Goal: Information Seeking & Learning: Learn about a topic

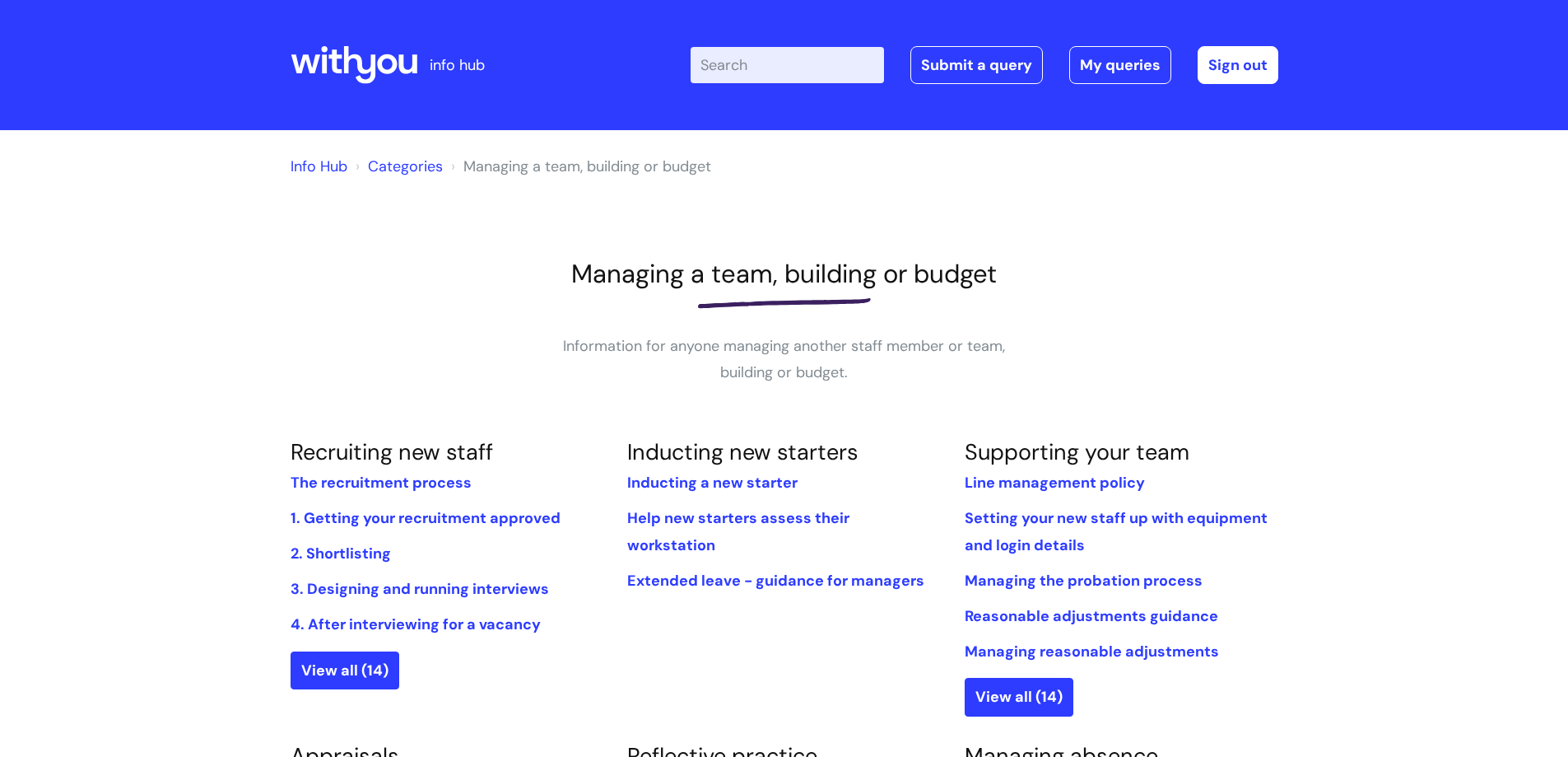
click at [318, 163] on link "Info Hub" at bounding box center [319, 166] width 57 height 20
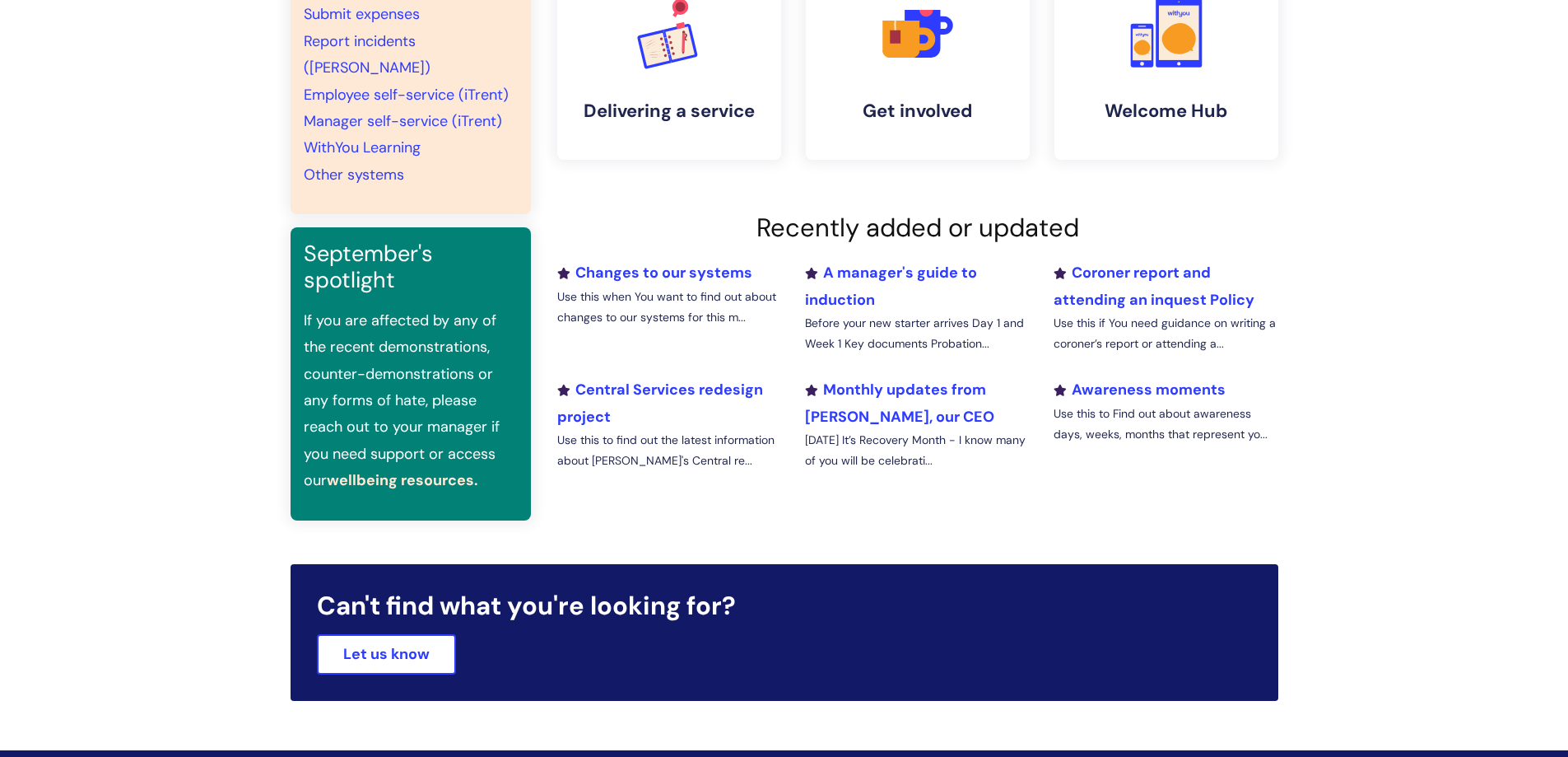
scroll to position [412, 0]
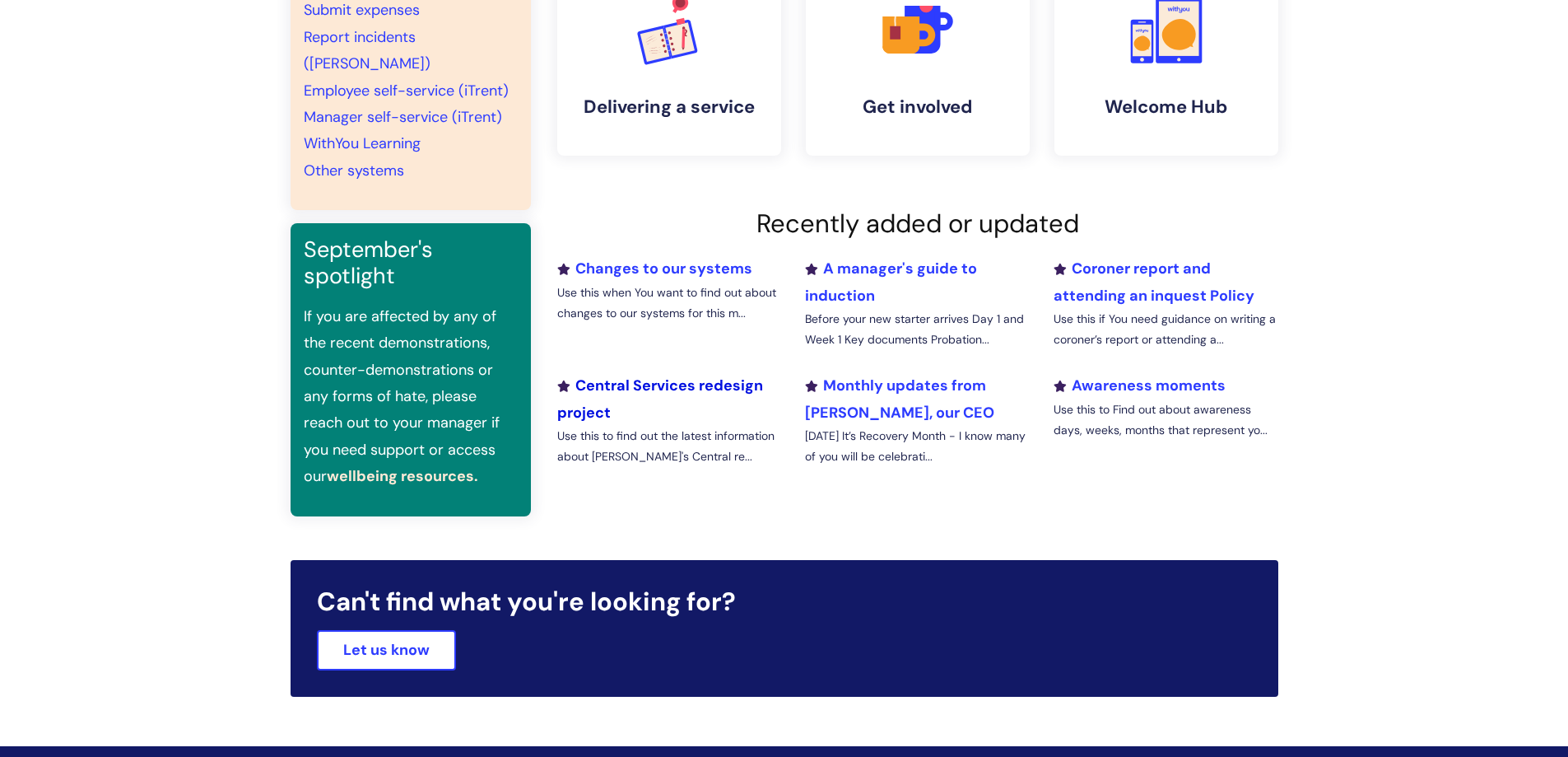
click at [725, 377] on link "Central Services redesign project" at bounding box center [660, 398] width 205 height 46
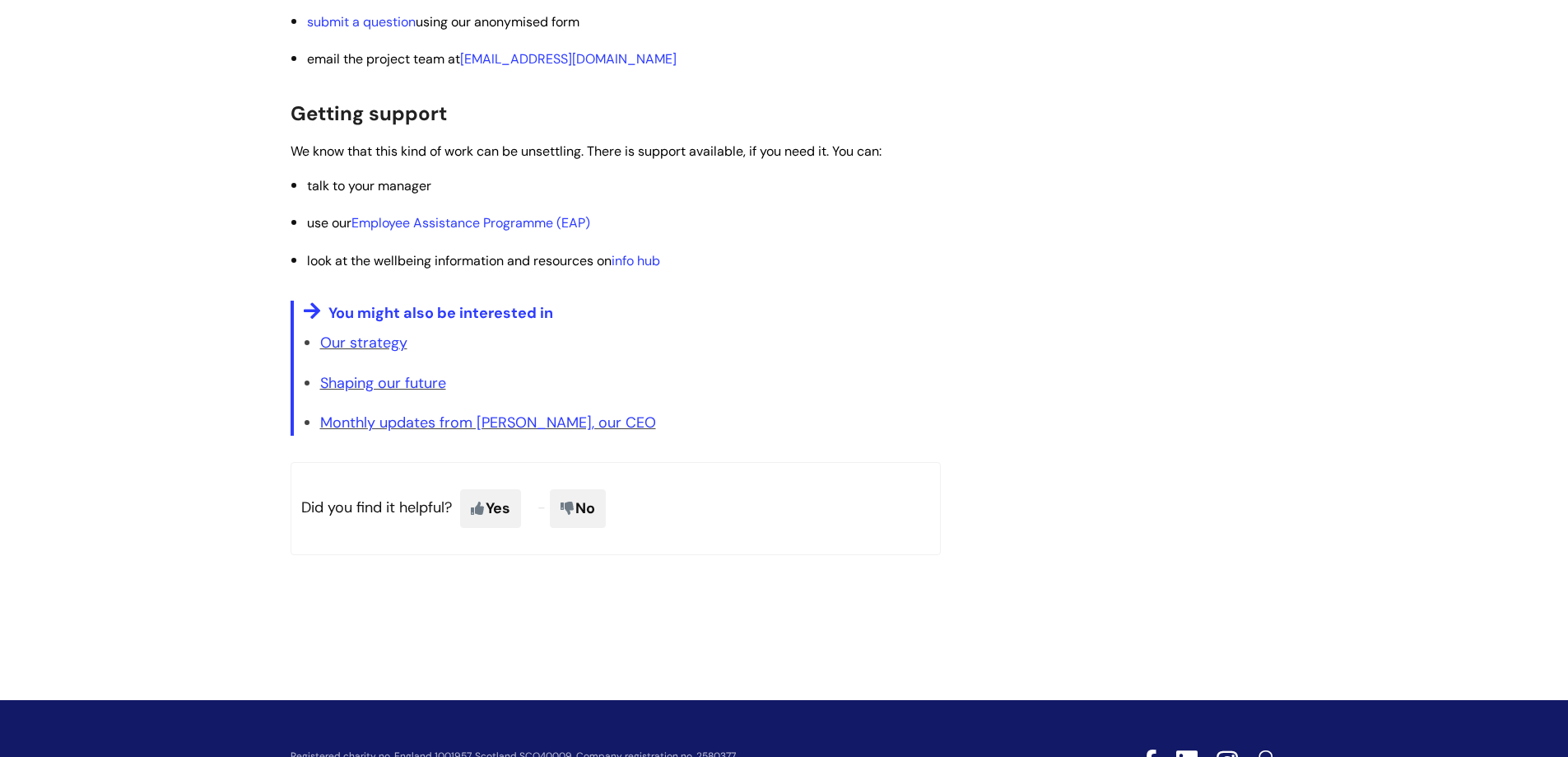
scroll to position [2964, 0]
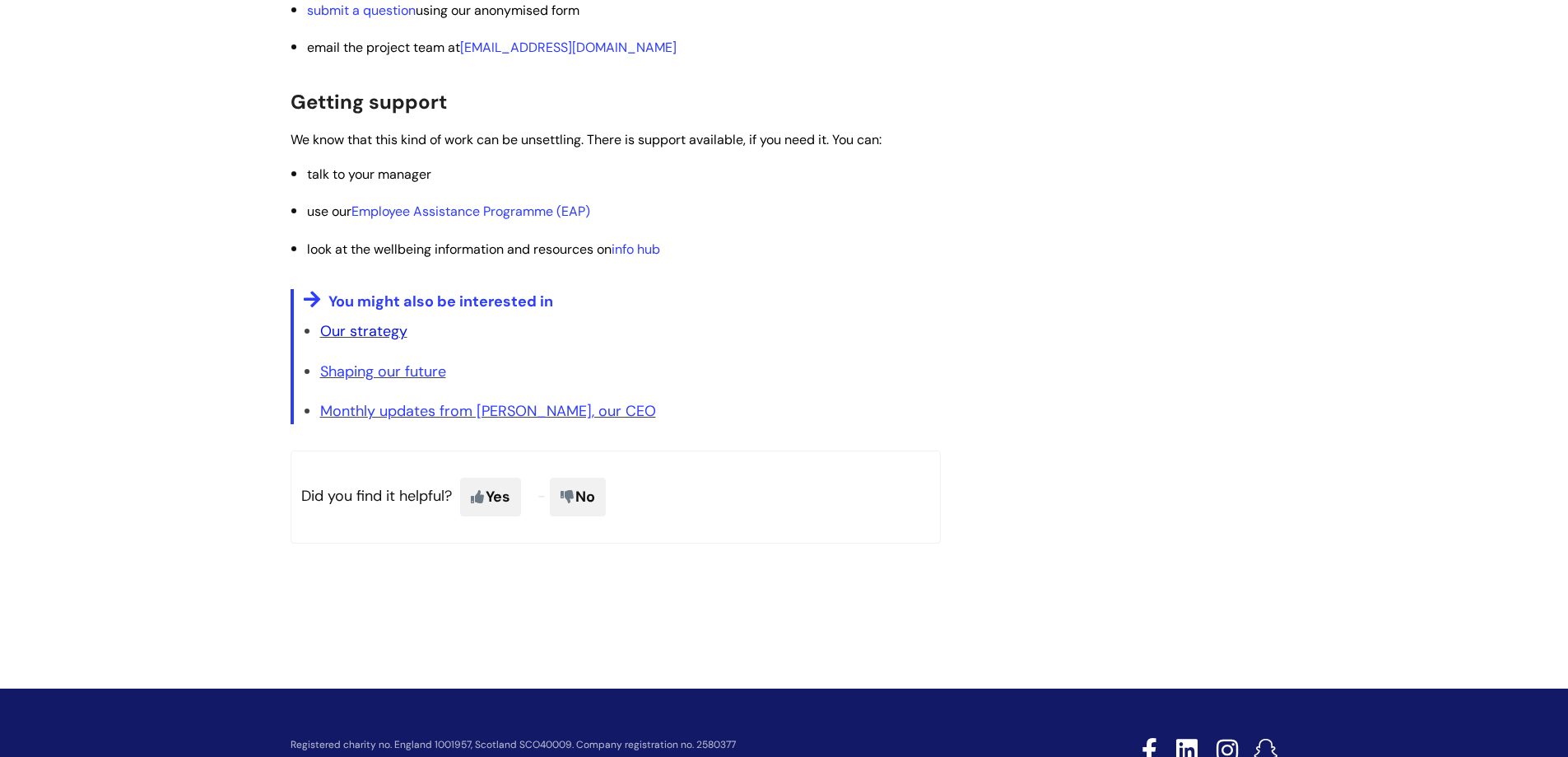
click at [346, 340] on link "Our strategy" at bounding box center [364, 331] width 87 height 20
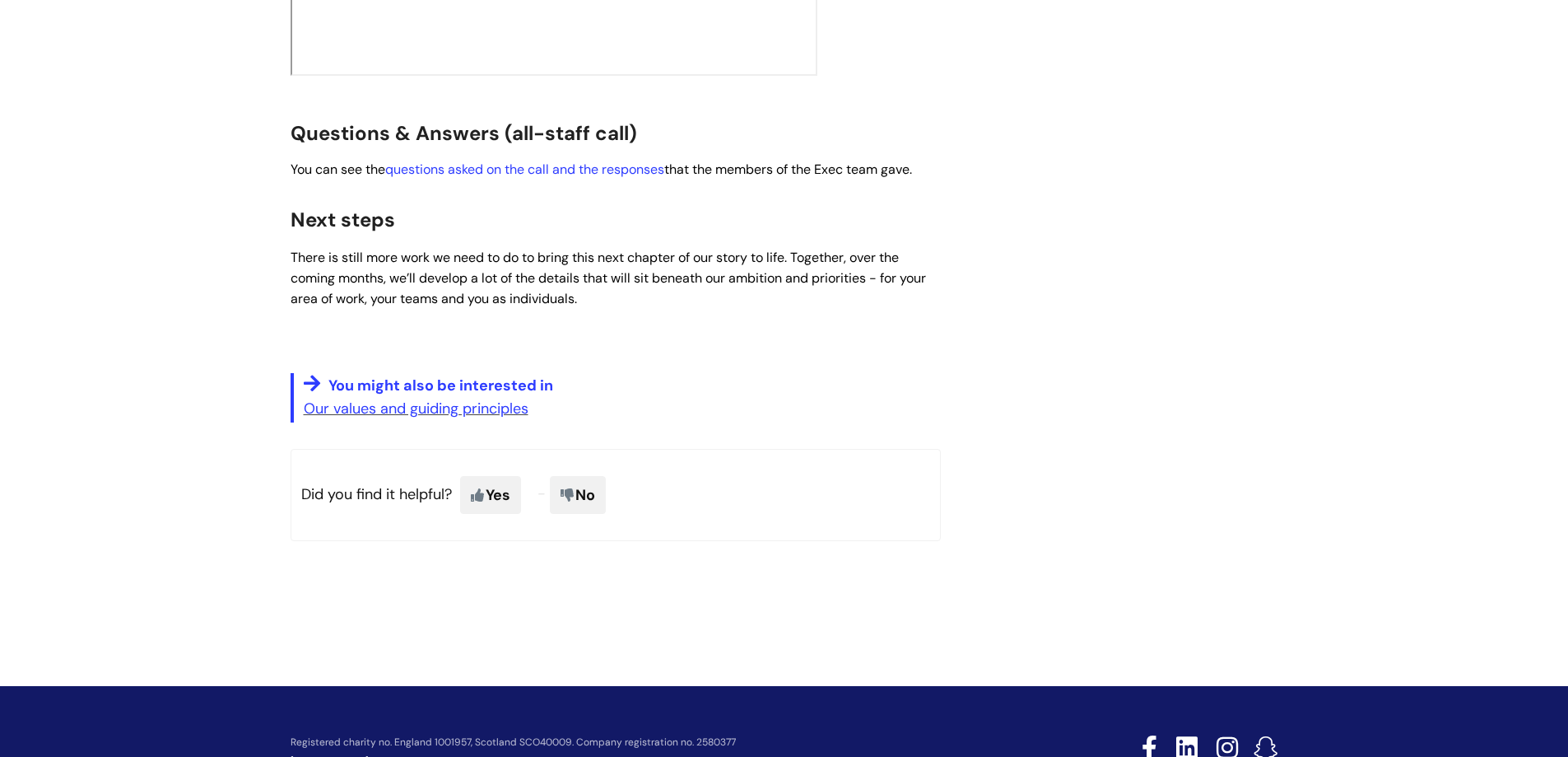
scroll to position [2912, 0]
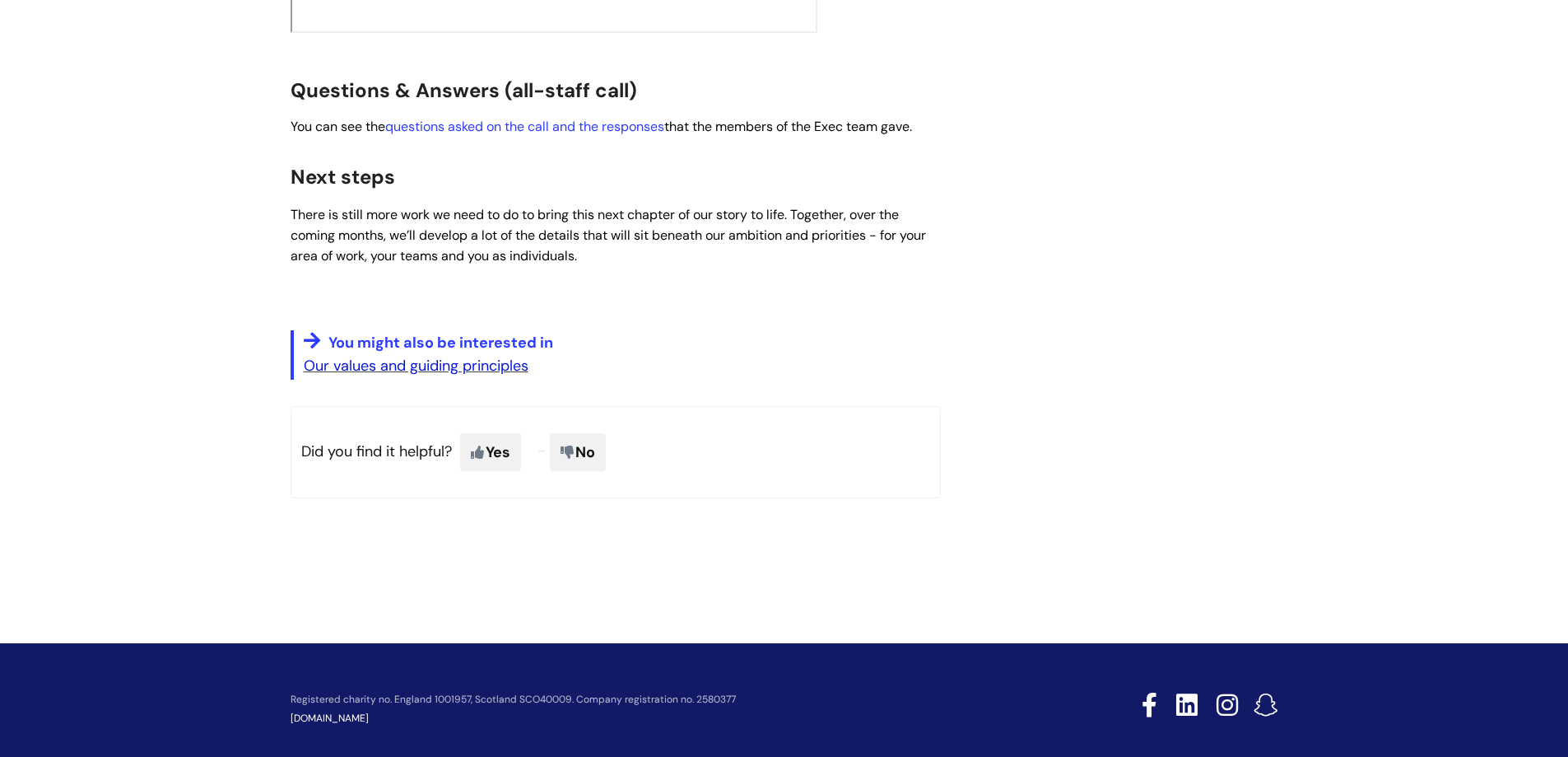
click at [439, 356] on link "Our values and guiding principles" at bounding box center [416, 365] width 224 height 20
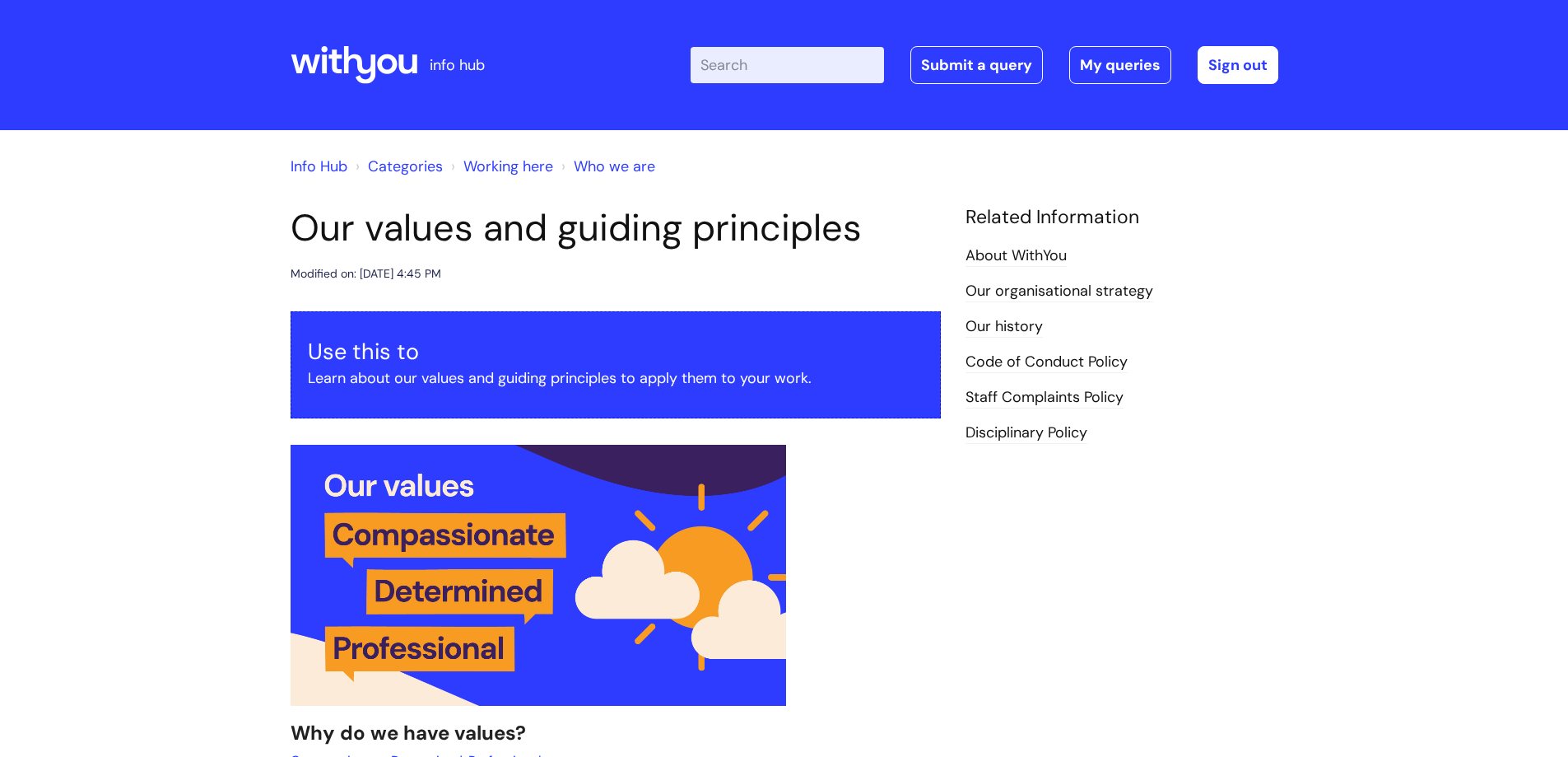
click at [1042, 290] on link "Our organisational strategy" at bounding box center [1059, 291] width 187 height 22
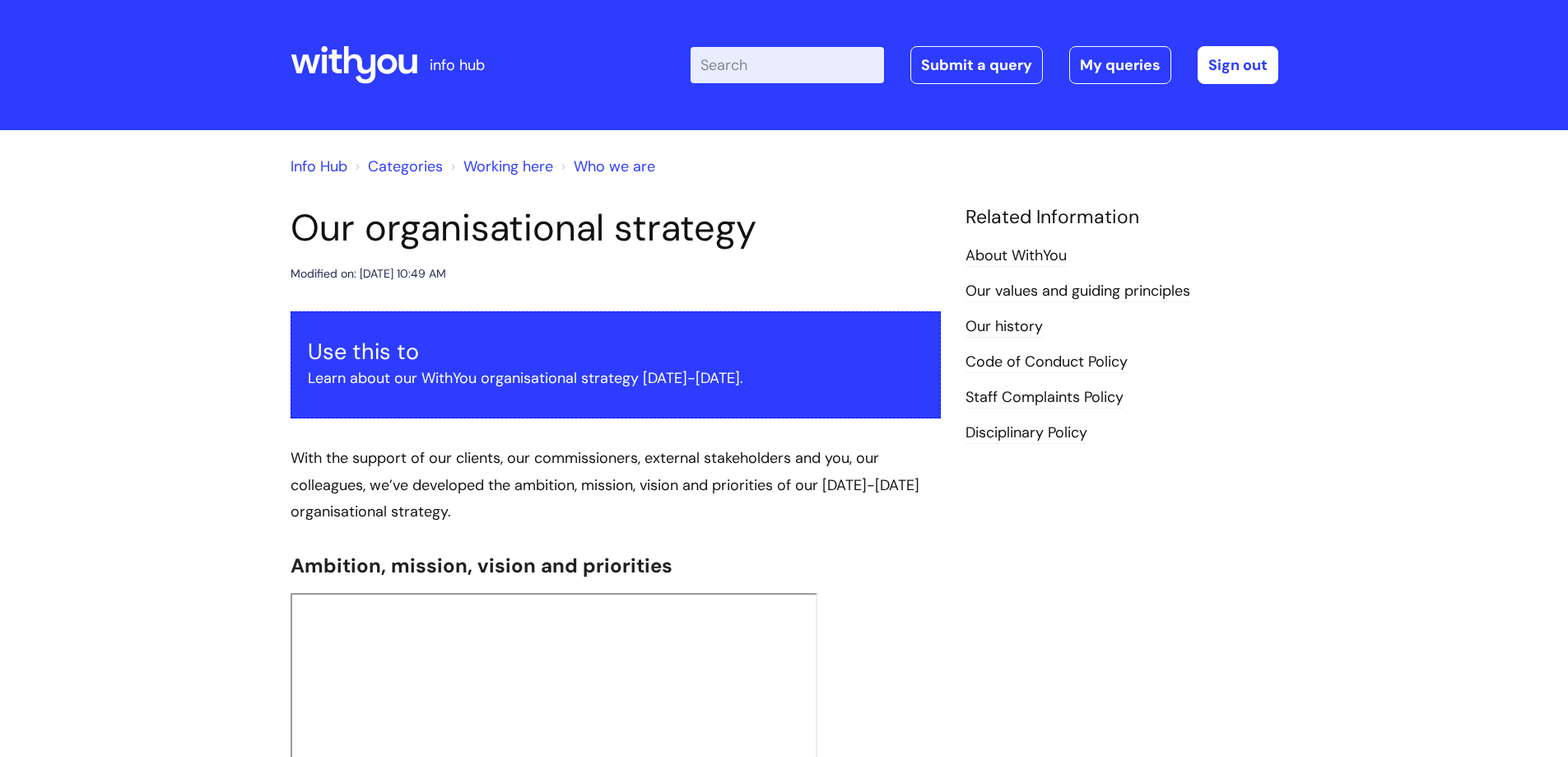
click at [419, 168] on link "Categories" at bounding box center [405, 166] width 75 height 20
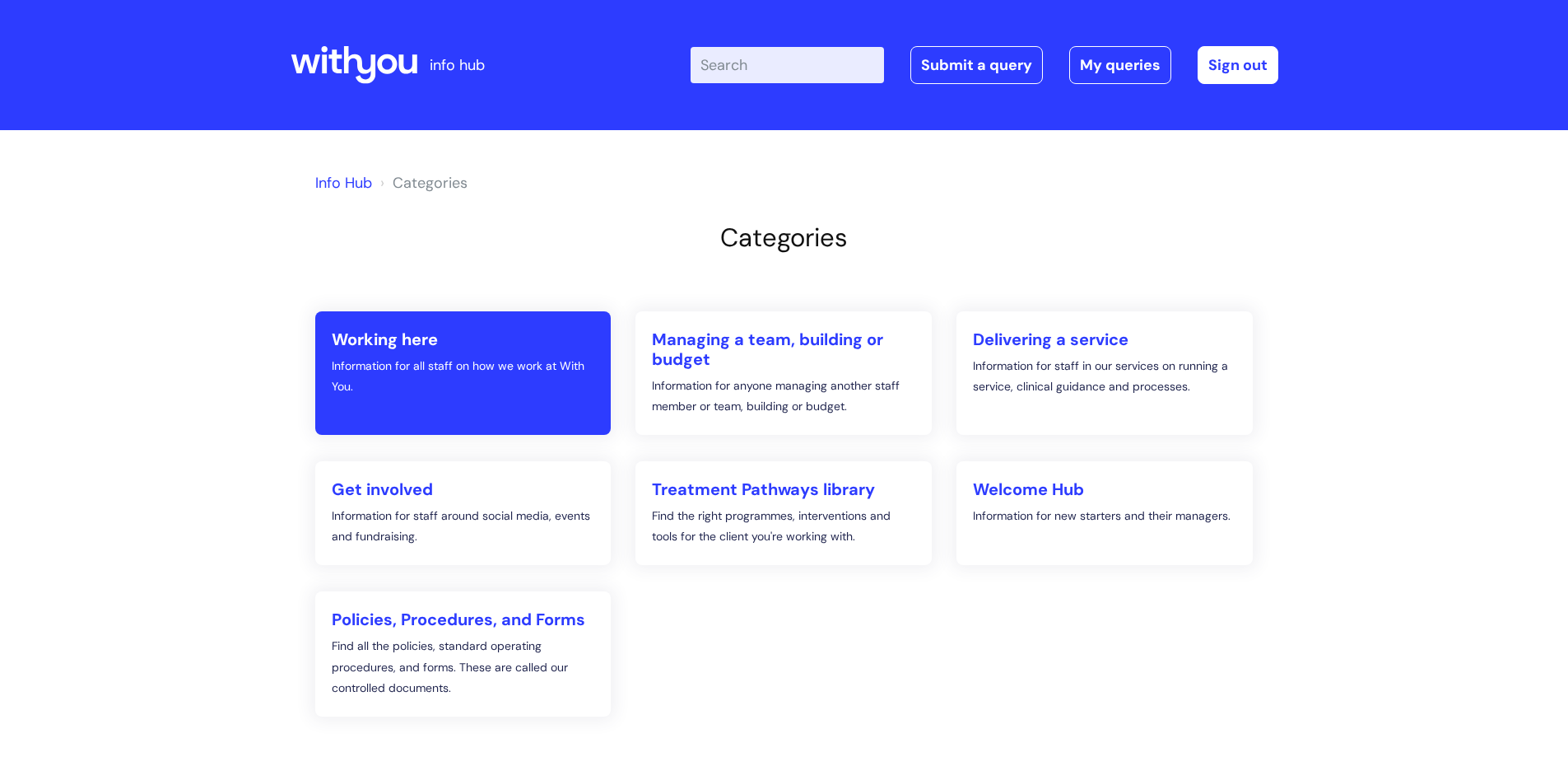
click at [363, 381] on p "Information for all staff on how we work at With You." at bounding box center [463, 376] width 263 height 41
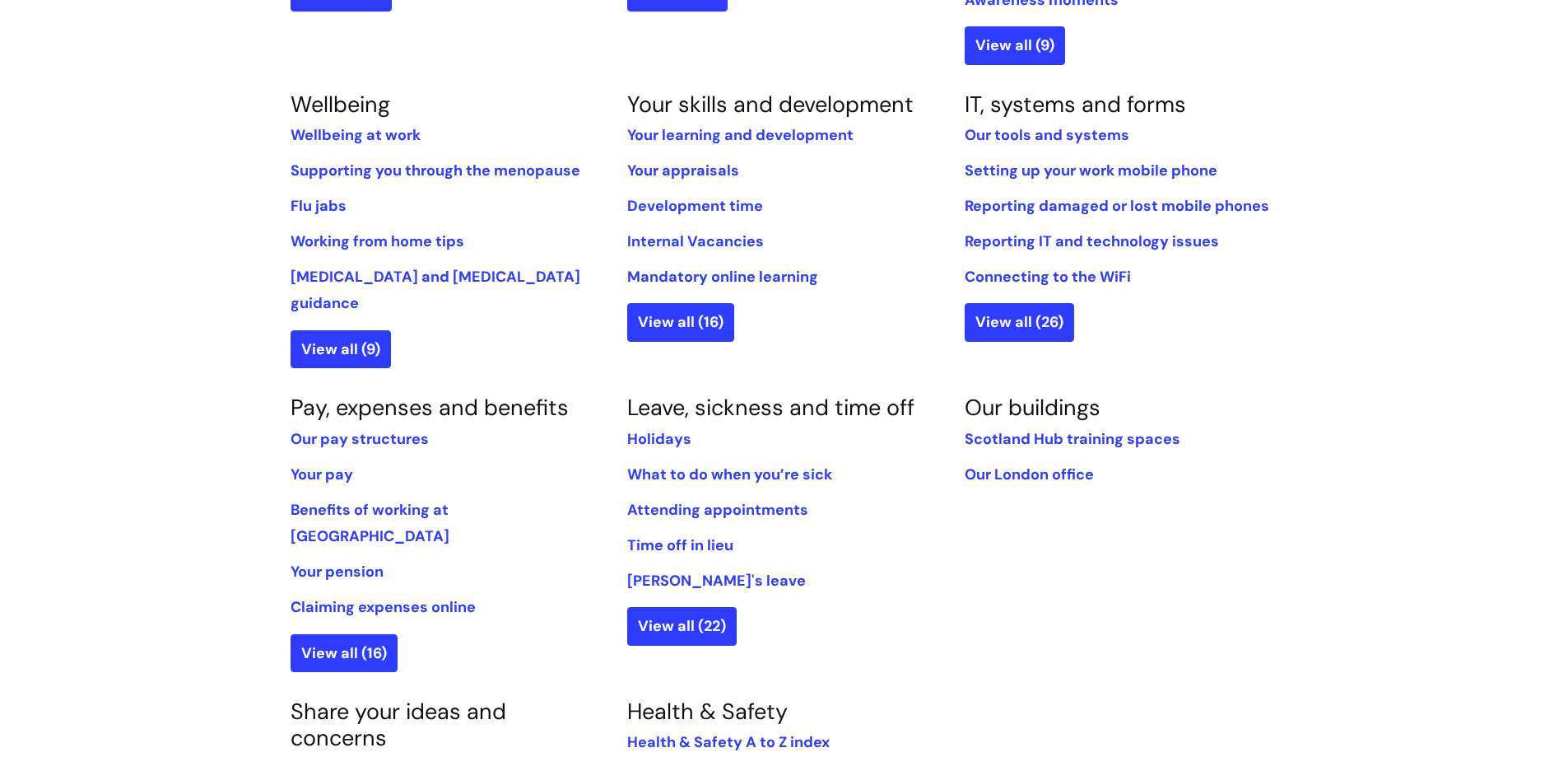
scroll to position [659, 0]
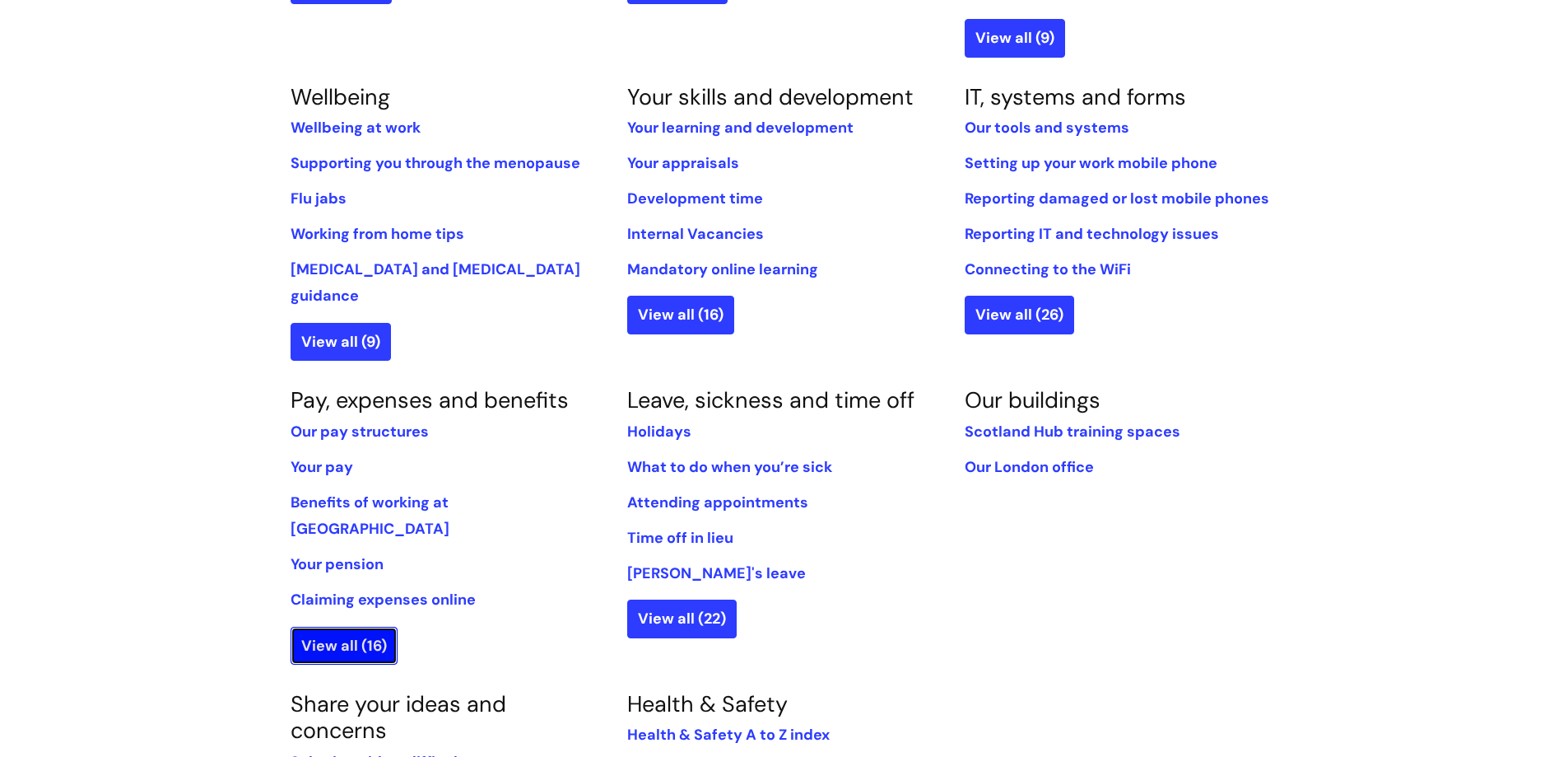
click at [352, 627] on link "View all (16)" at bounding box center [344, 646] width 107 height 38
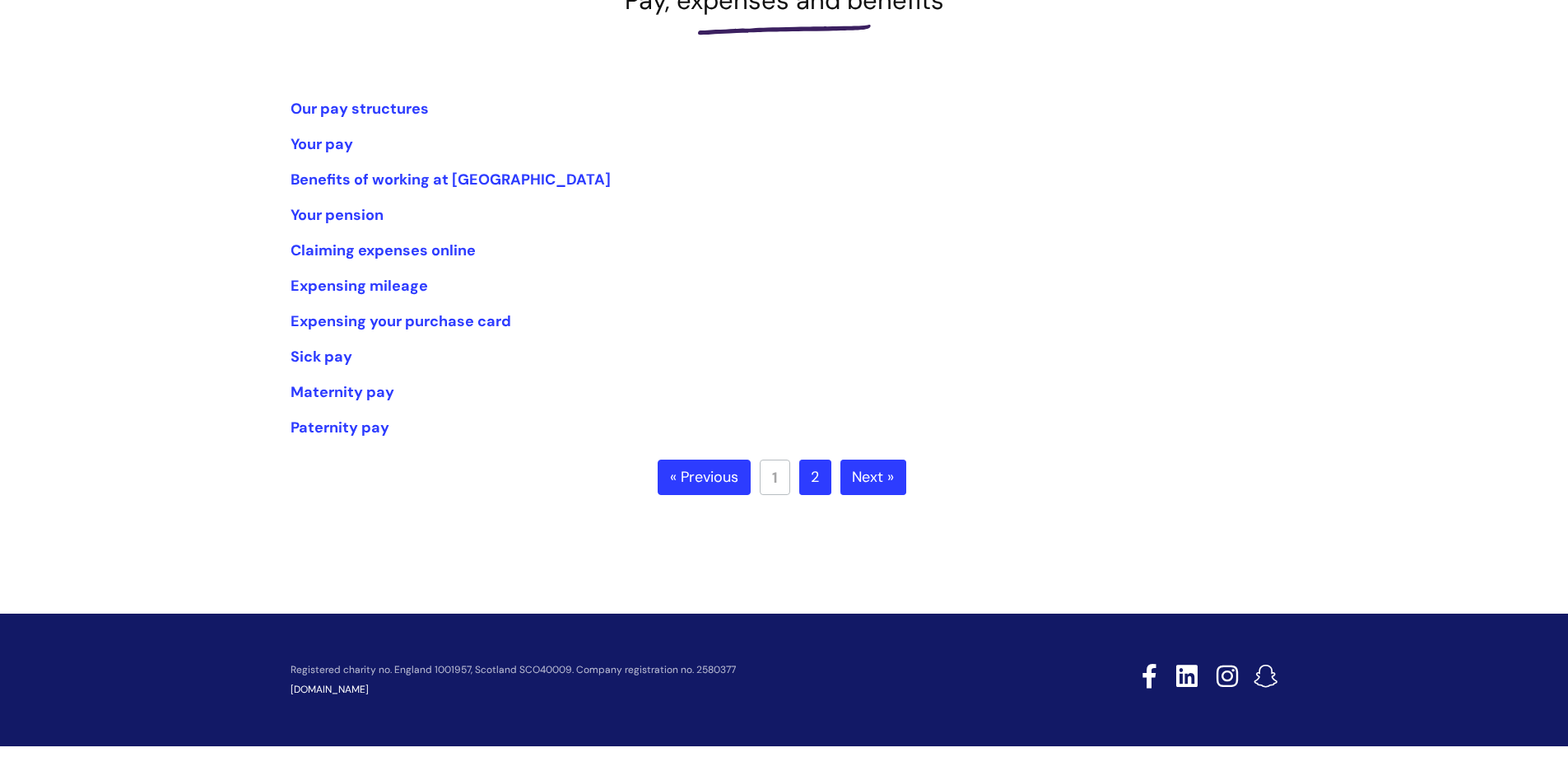
scroll to position [289, 0]
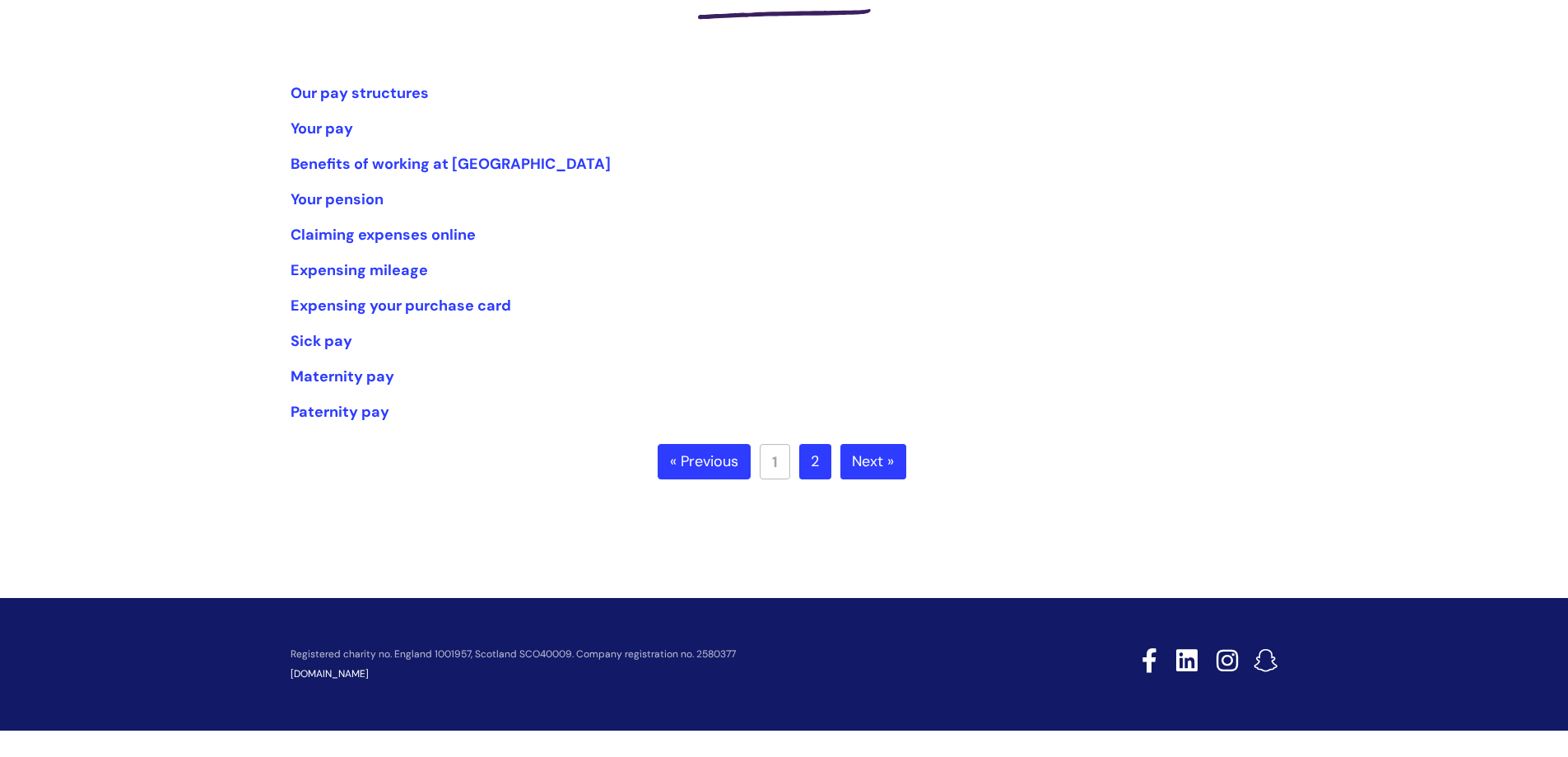
click at [862, 448] on link "Next »" at bounding box center [873, 462] width 66 height 36
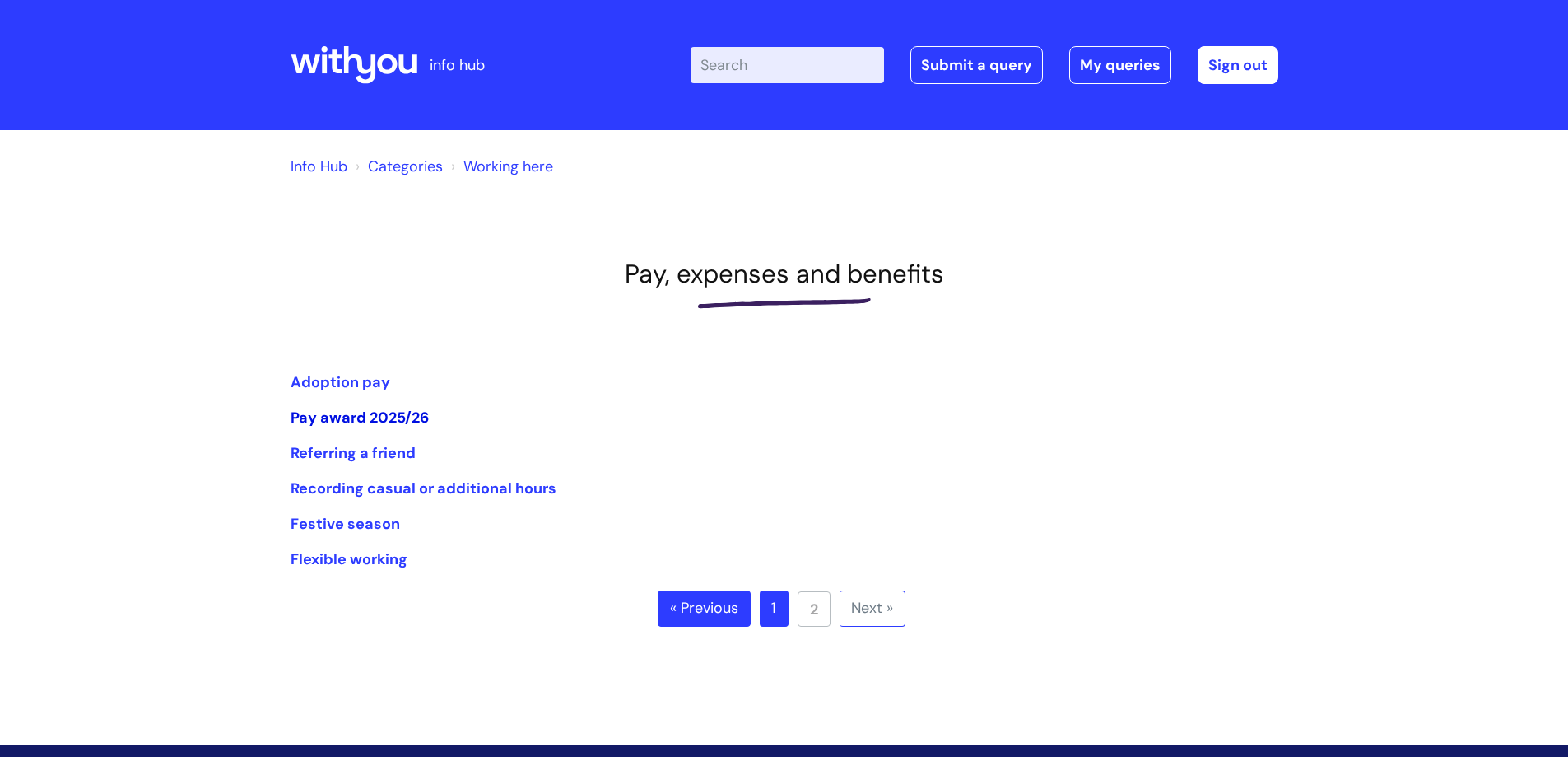
click at [403, 417] on link "Pay award 2025/26" at bounding box center [359, 417] width 138 height 20
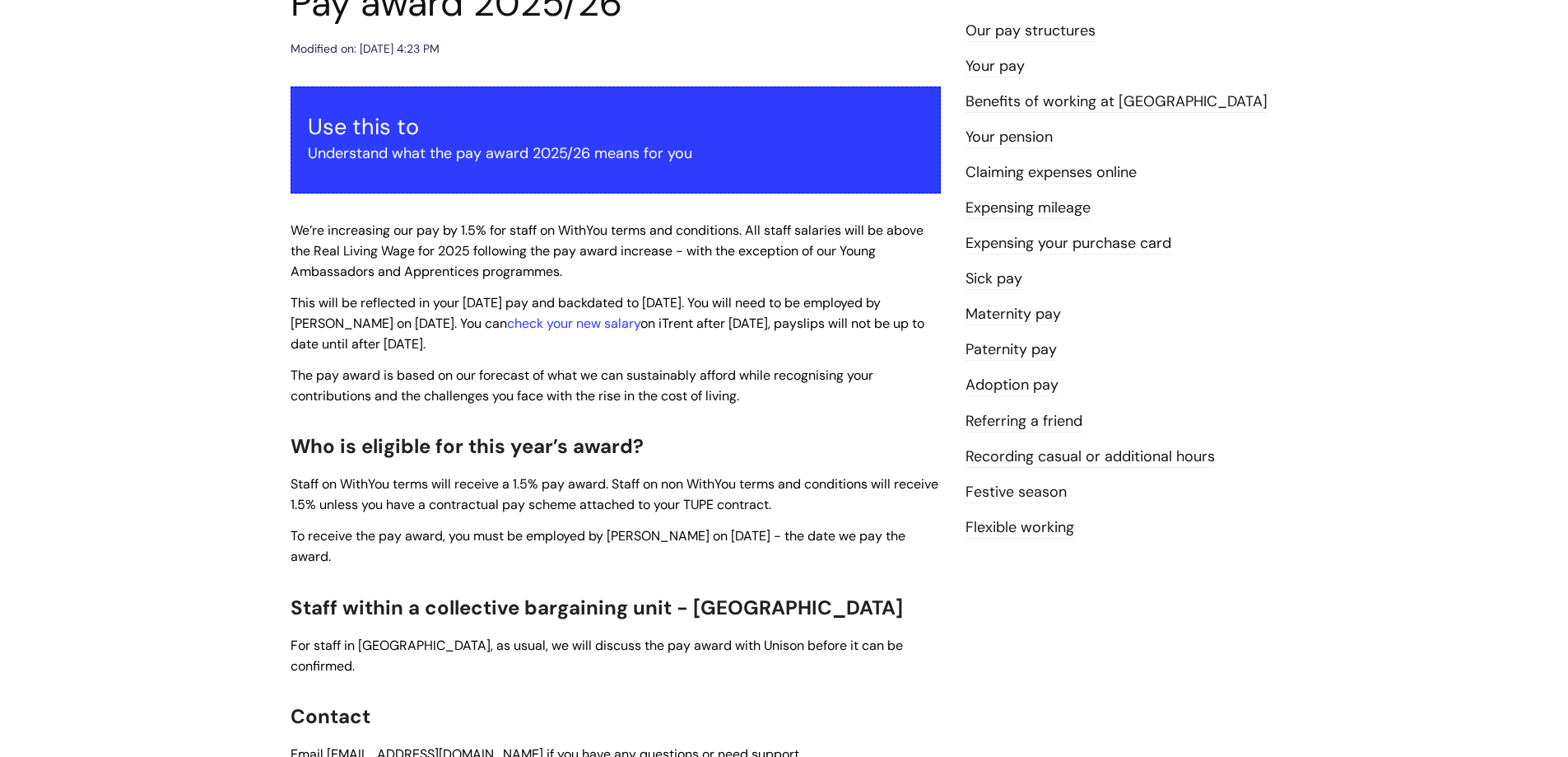
scroll to position [247, 0]
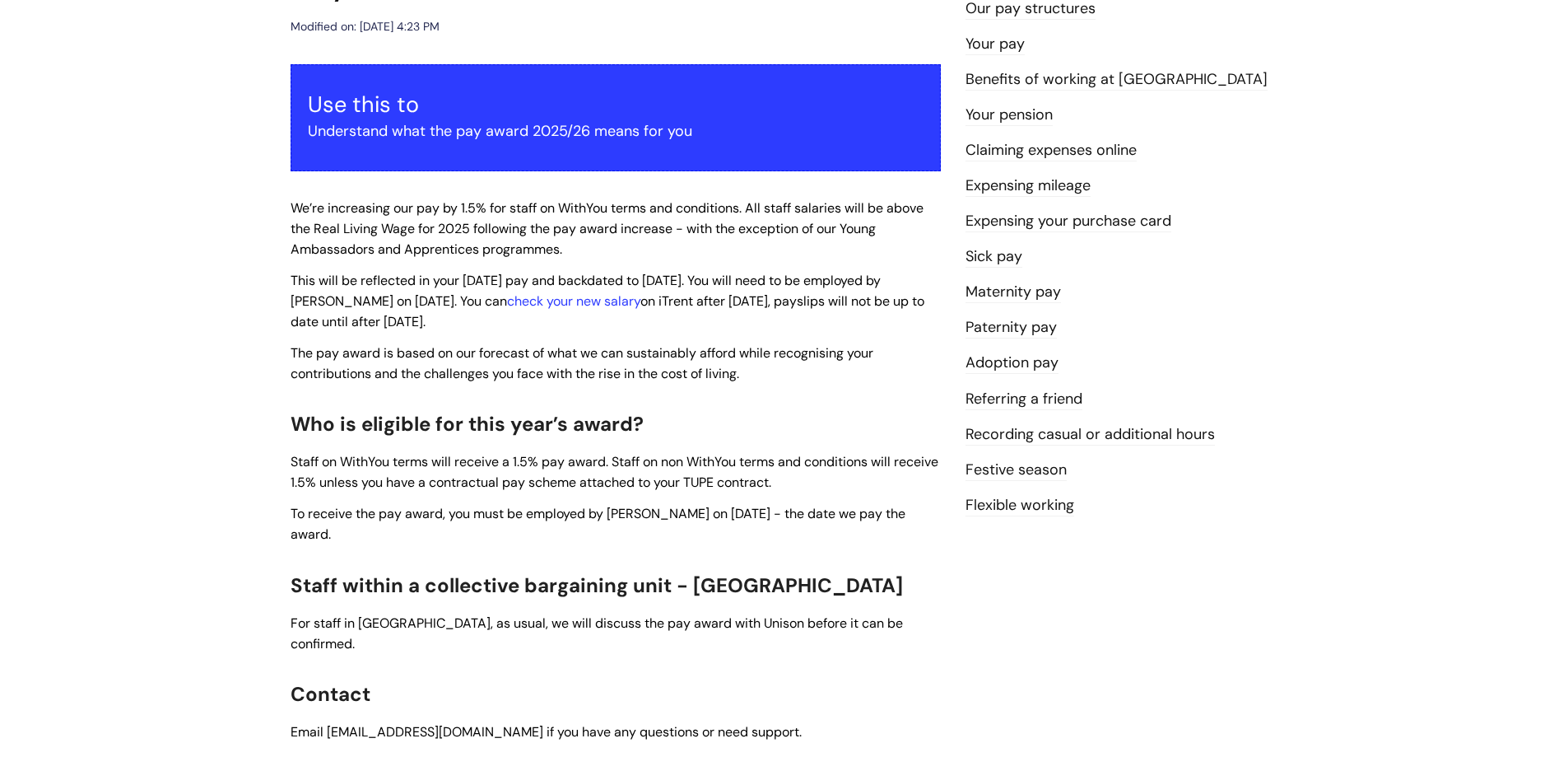
click at [1058, 6] on link "Our pay structures" at bounding box center [1031, 9] width 130 height 22
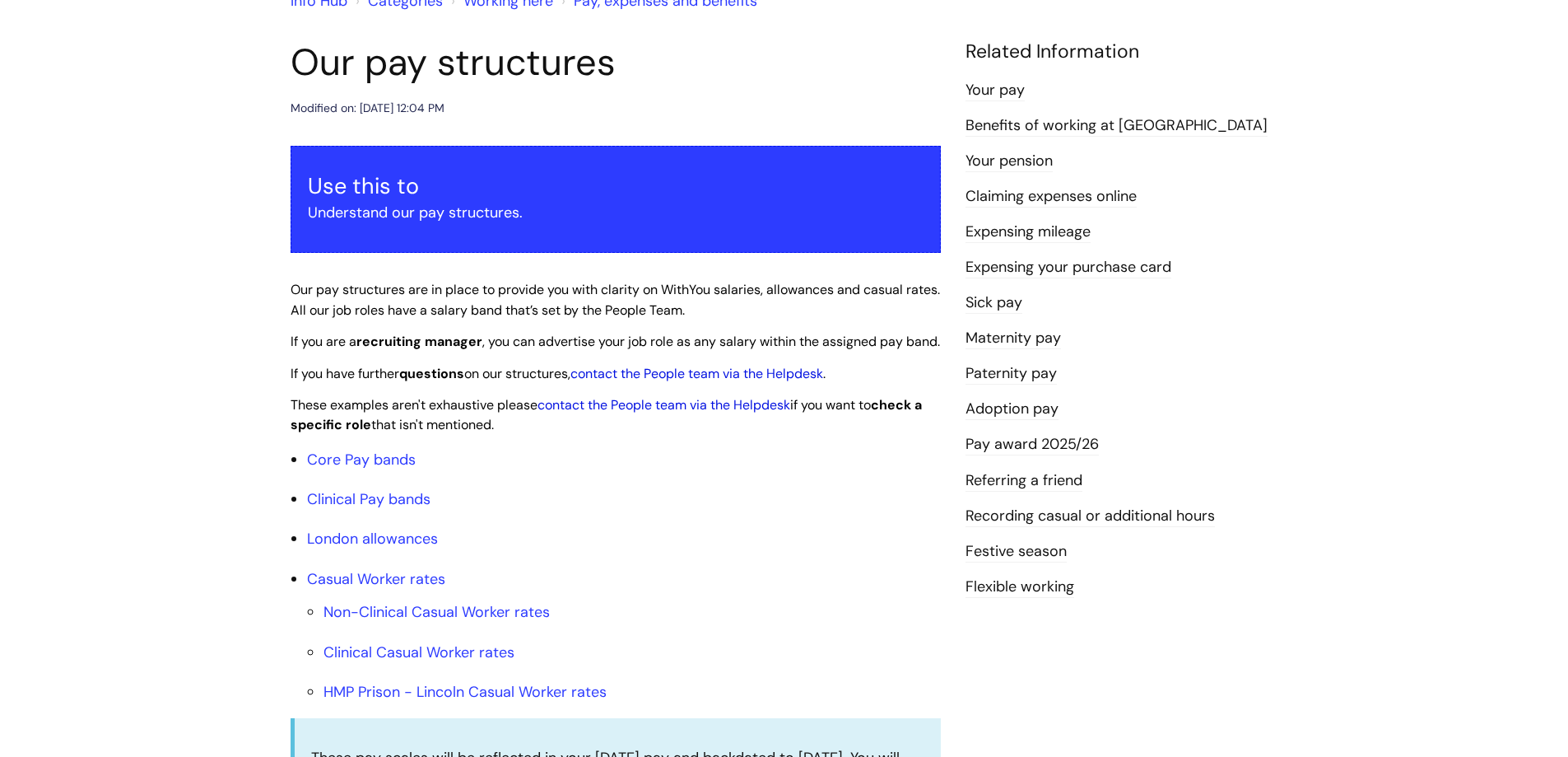
scroll to position [329, 0]
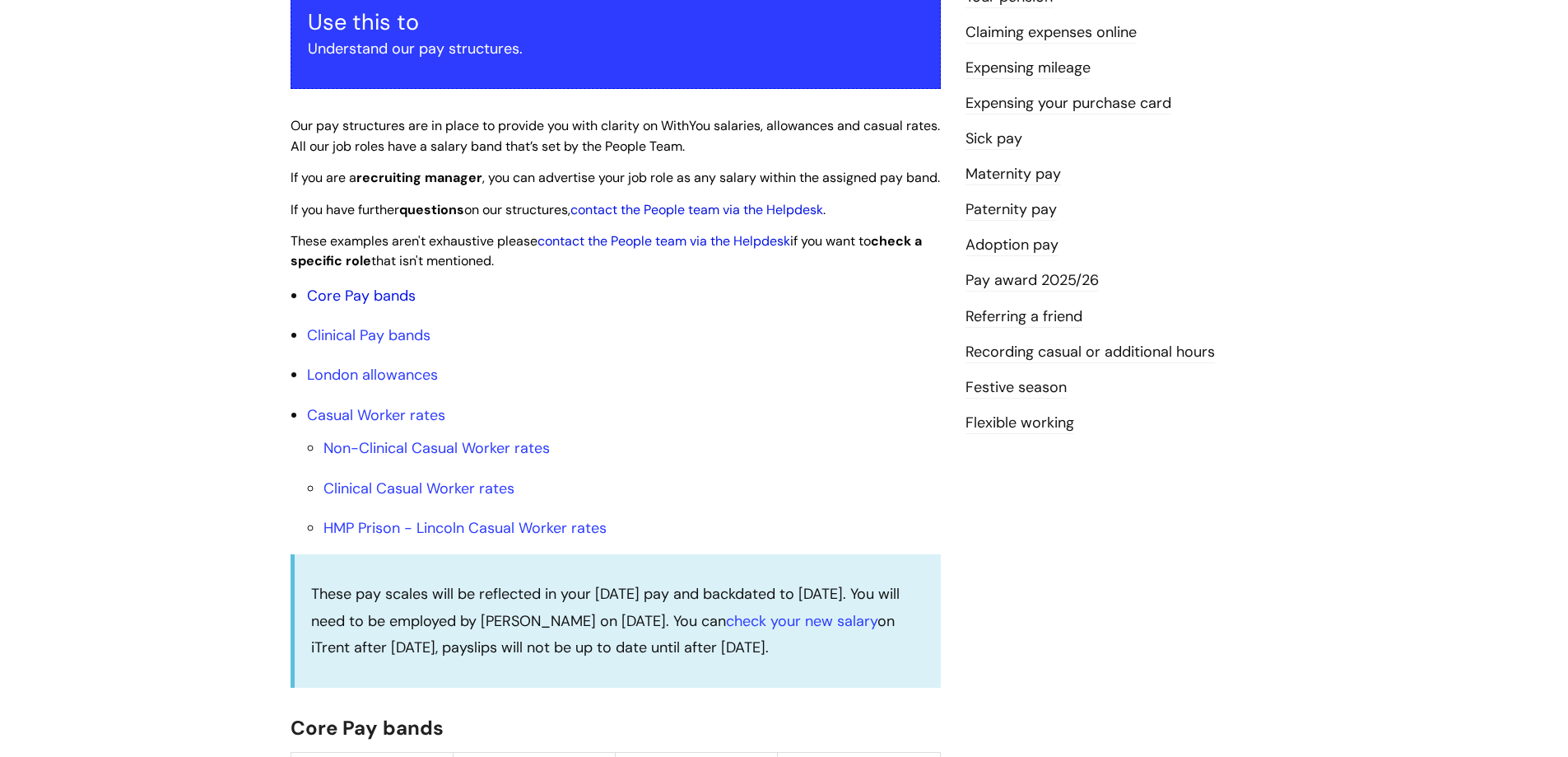
click at [371, 305] on link "Core Pay bands" at bounding box center [361, 295] width 108 height 20
click at [369, 305] on link "Core Pay bands" at bounding box center [361, 295] width 108 height 20
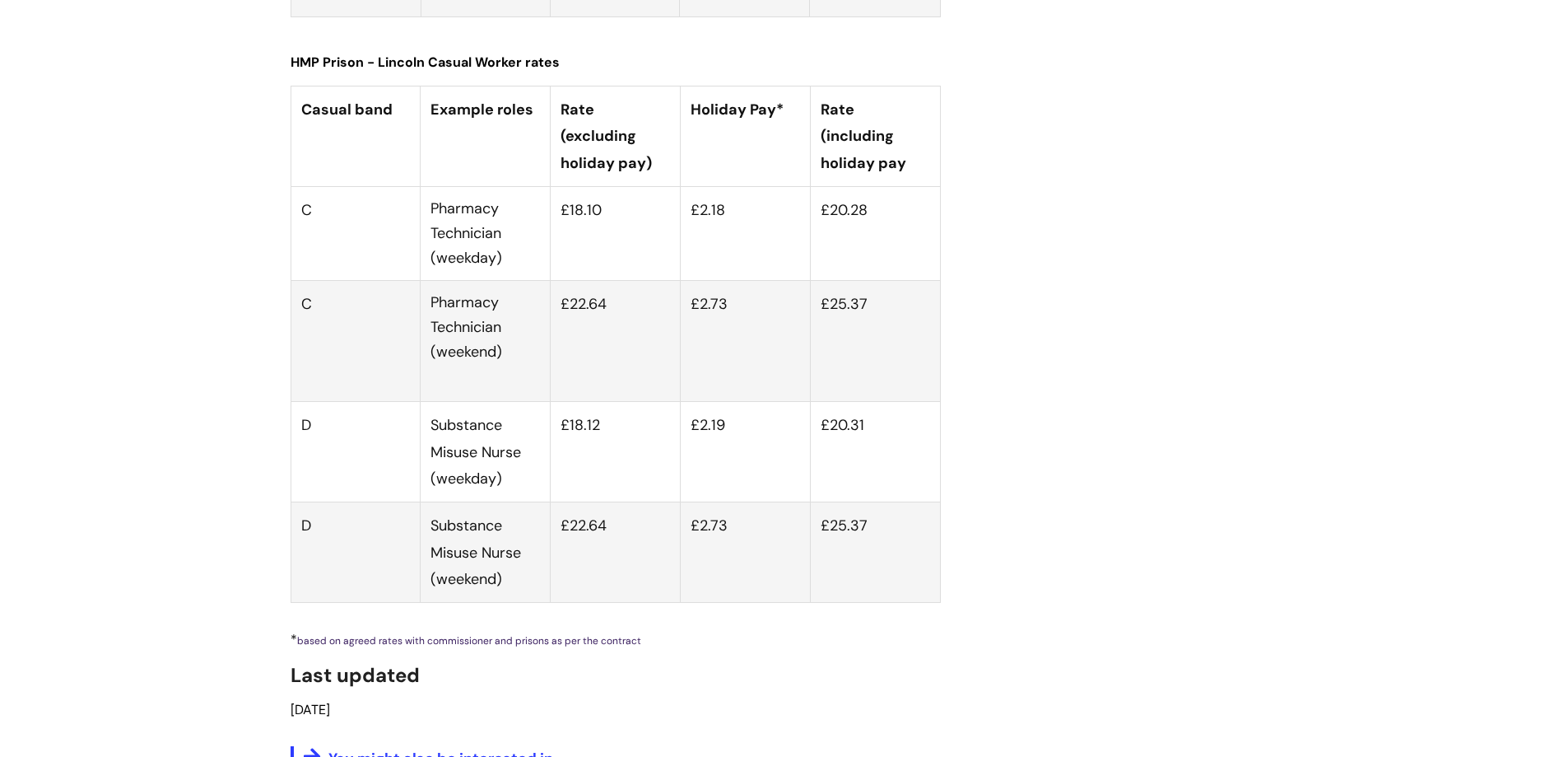
scroll to position [6176, 0]
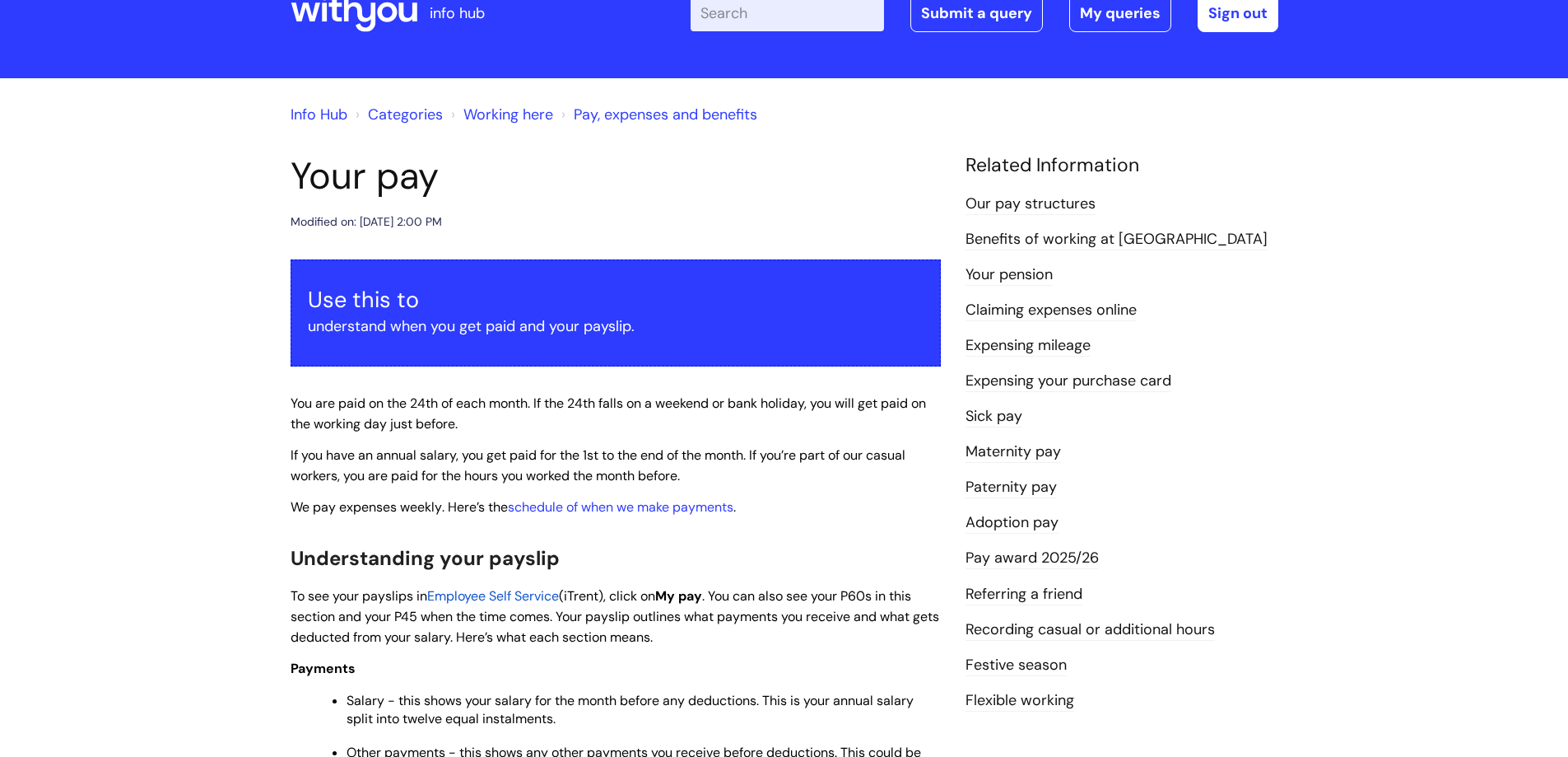
scroll to position [165, 0]
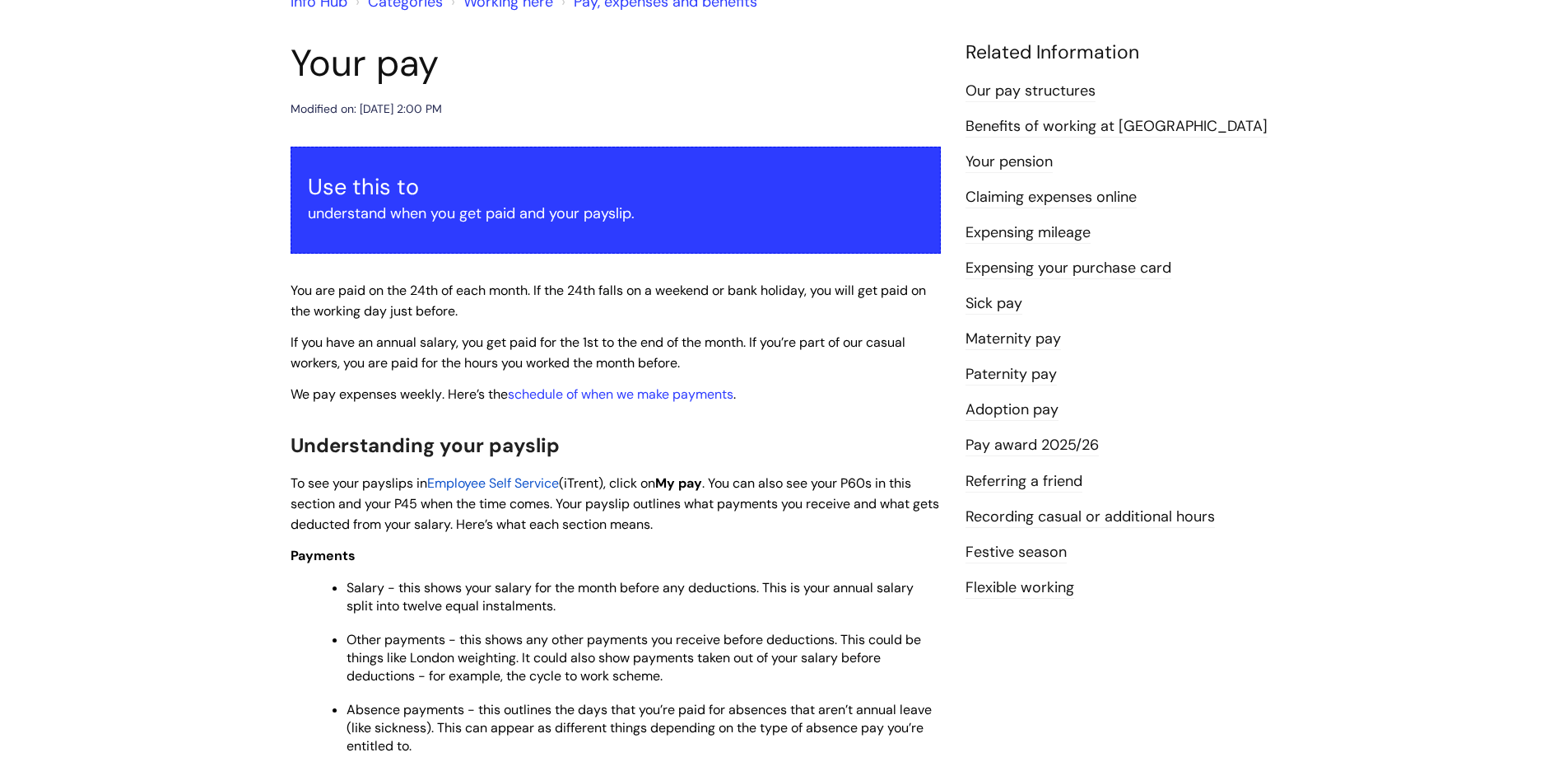
click at [1036, 551] on link "Festive season" at bounding box center [1016, 553] width 101 height 22
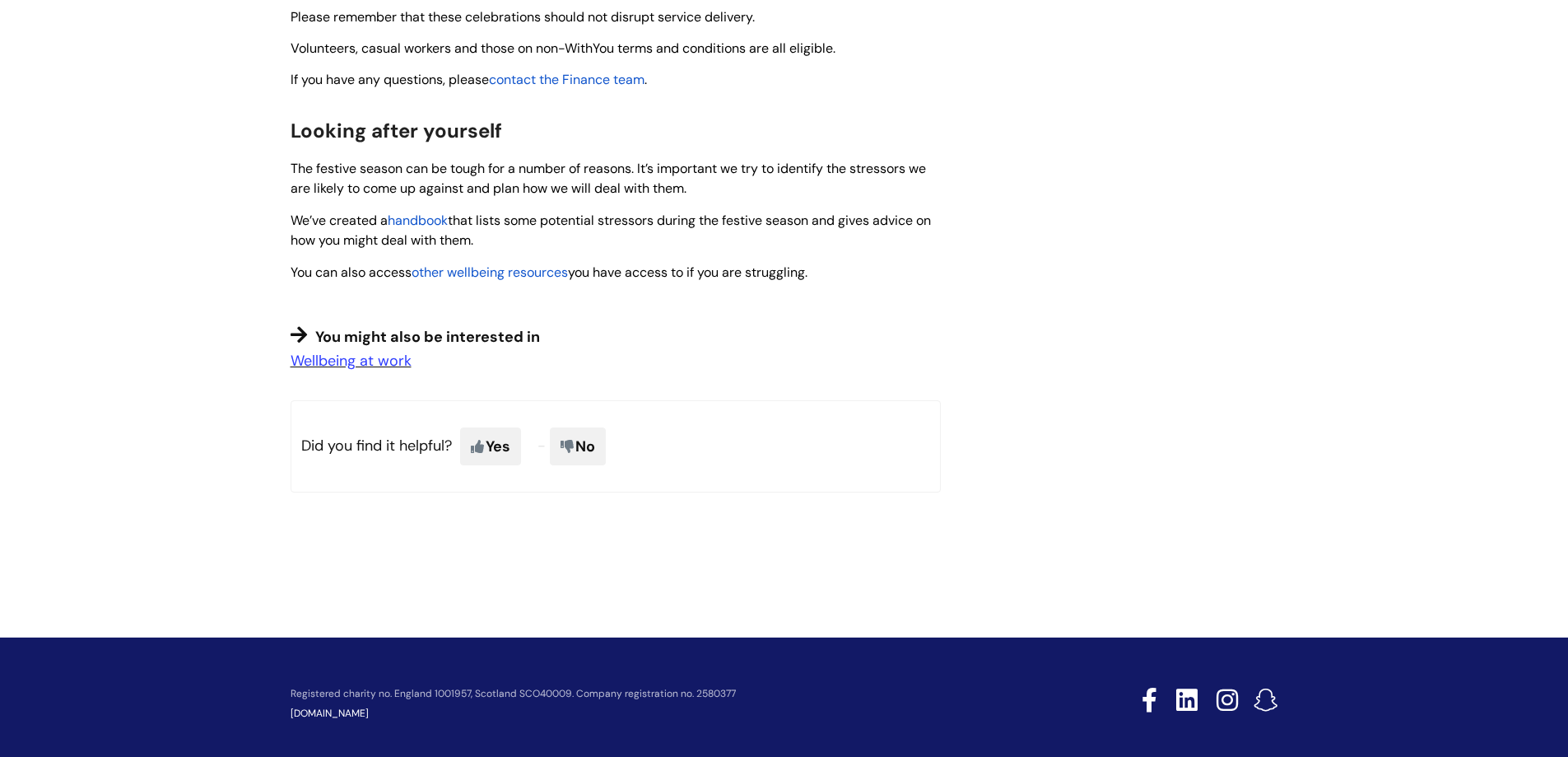
scroll to position [1256, 0]
